Goal: Navigation & Orientation: Find specific page/section

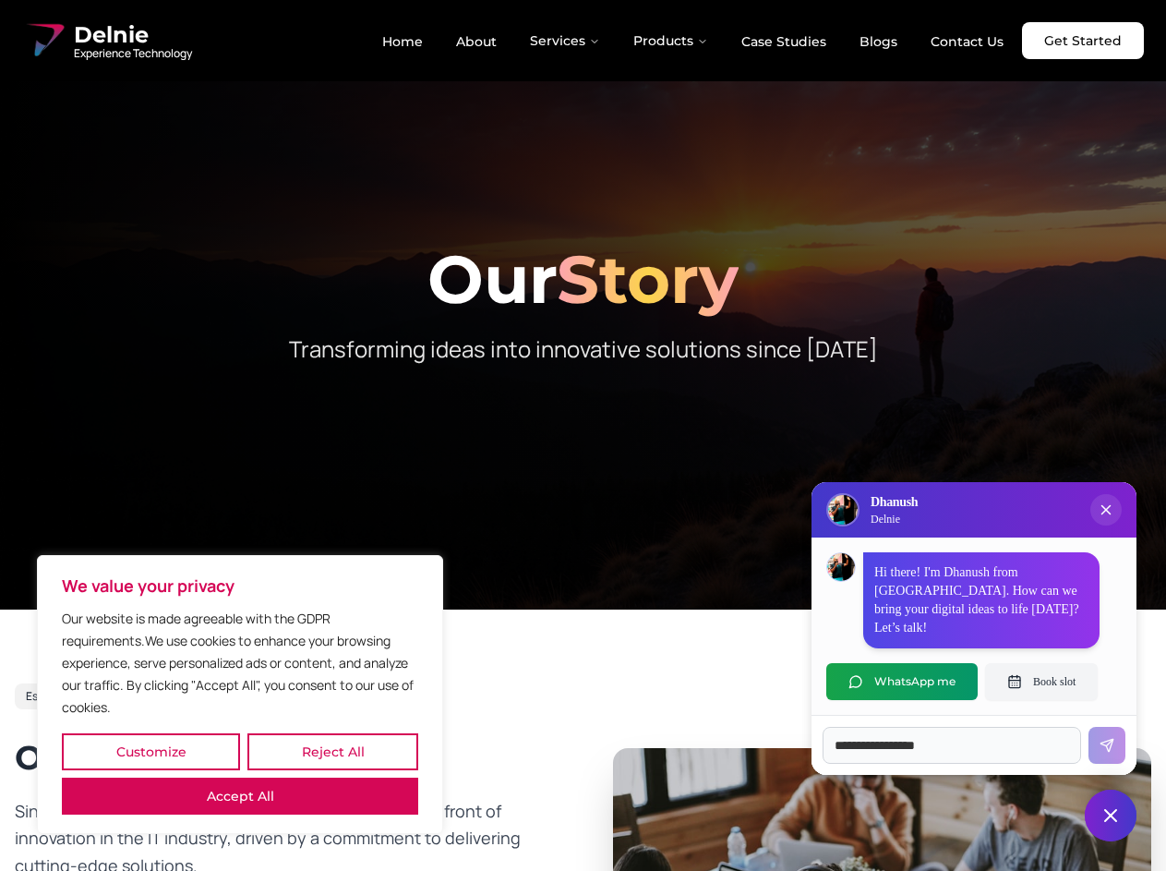
click at [151, 752] on button "Customize" at bounding box center [151, 751] width 178 height 37
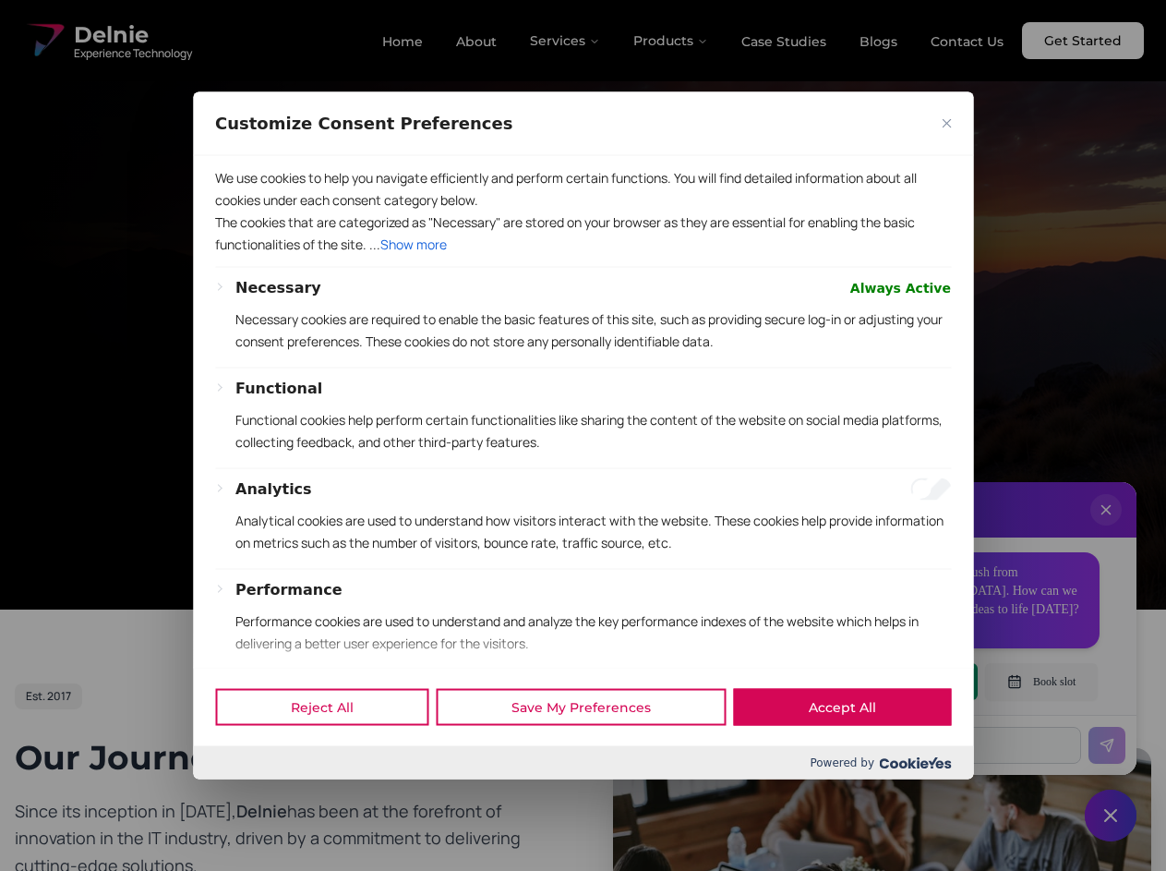
click at [332, 752] on div at bounding box center [583, 435] width 1166 height 871
click at [240, 600] on button "Performance" at bounding box center [289, 589] width 107 height 22
click at [583, 435] on div "Functional Functional cookies help perform certain functionalities like sharing…" at bounding box center [594, 422] width 716 height 91
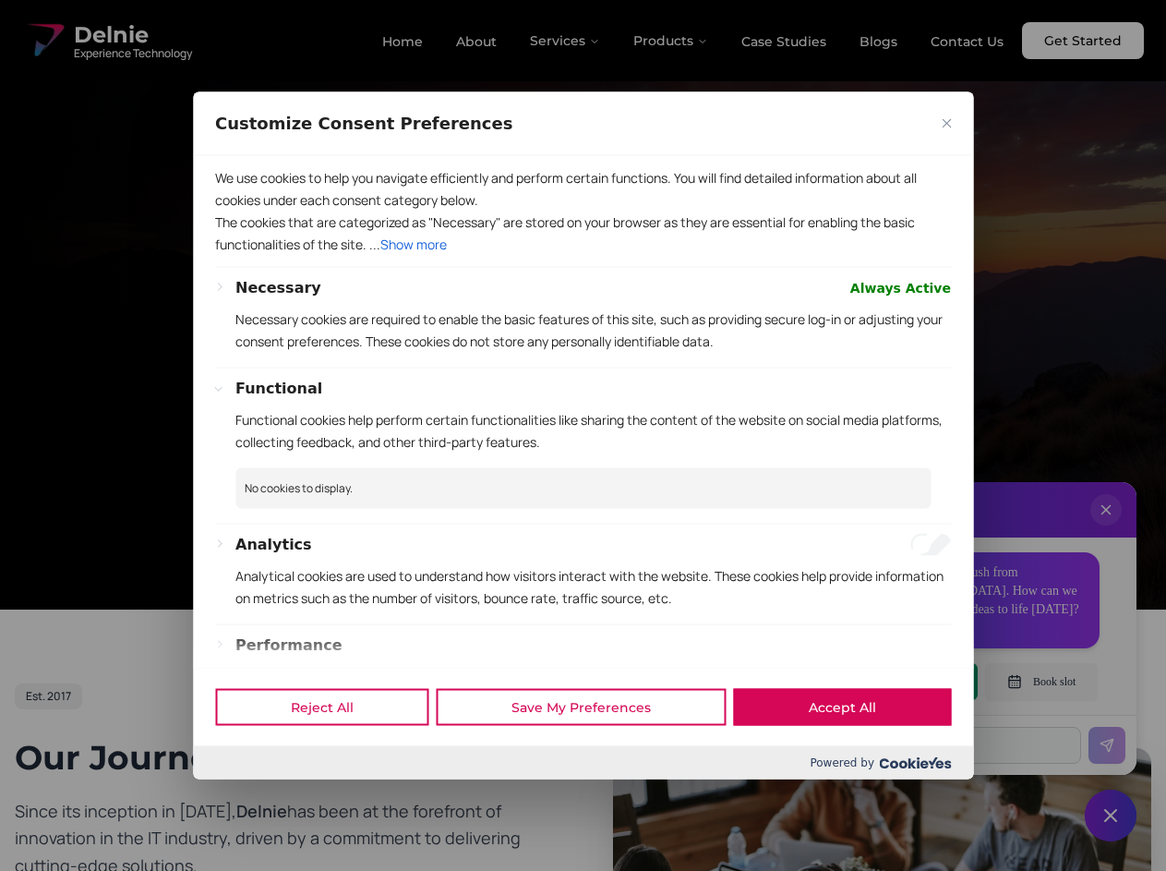
click at [566, 41] on div at bounding box center [583, 435] width 1166 height 871
click at [671, 41] on div at bounding box center [583, 435] width 1166 height 871
click at [1106, 528] on div at bounding box center [583, 435] width 1166 height 871
click at [902, 682] on div "Reject All Save My Preferences Accept All" at bounding box center [583, 707] width 780 height 79
click at [1042, 682] on div at bounding box center [583, 435] width 1166 height 871
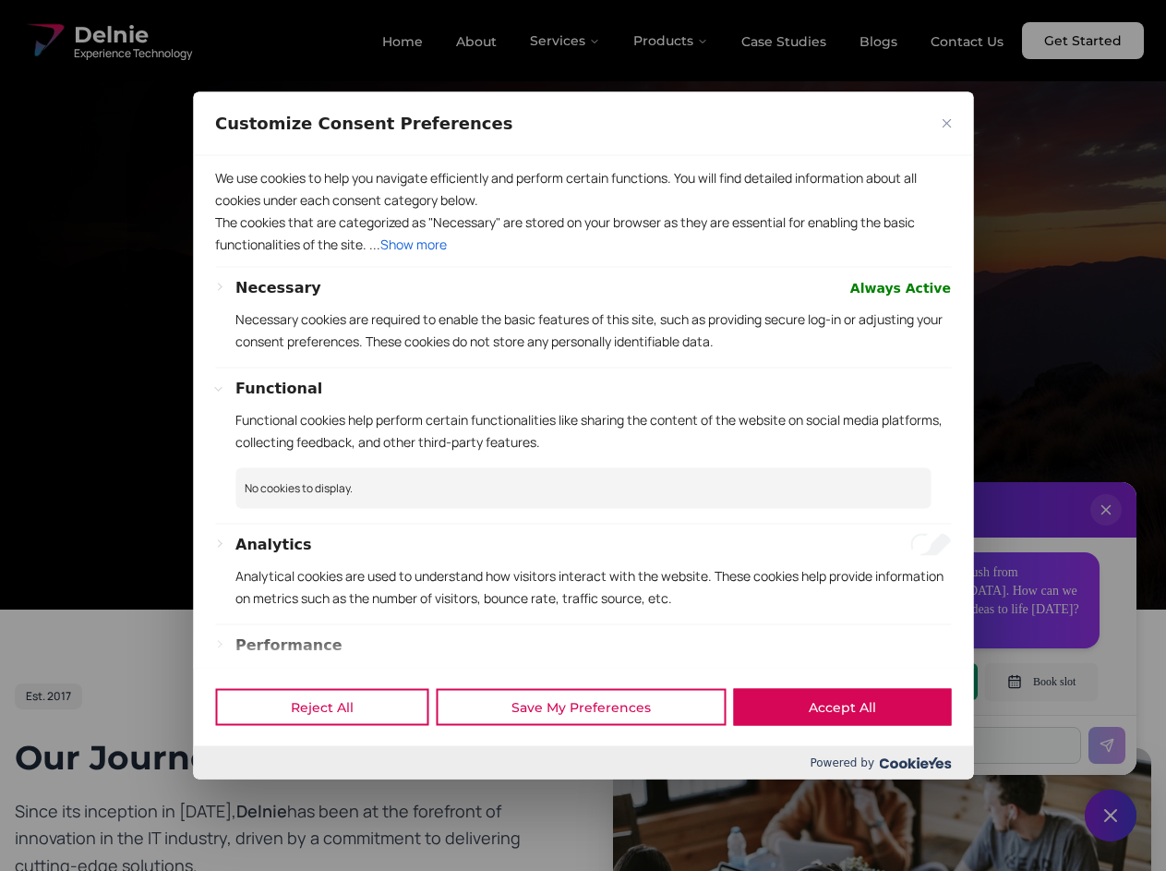
click at [1111, 816] on div at bounding box center [583, 435] width 1166 height 871
